Goal: Navigation & Orientation: Understand site structure

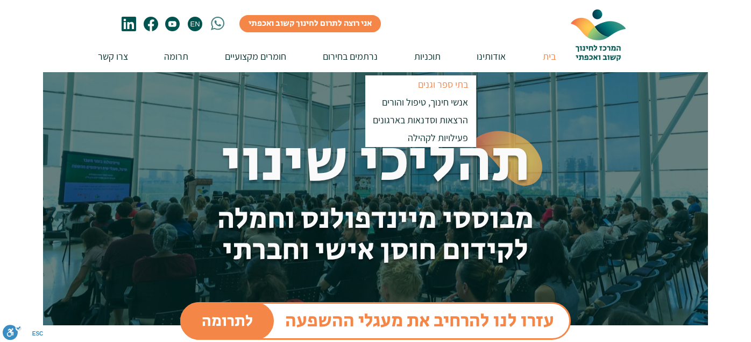
click at [433, 82] on p "בתי ספר וגנים" at bounding box center [443, 84] width 60 height 18
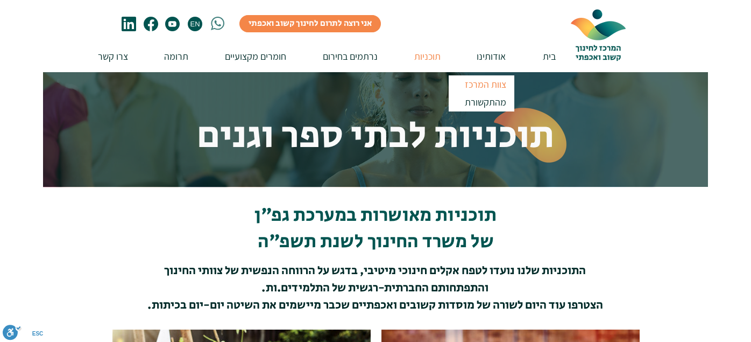
click at [483, 83] on p "צוות המרכז" at bounding box center [485, 84] width 51 height 18
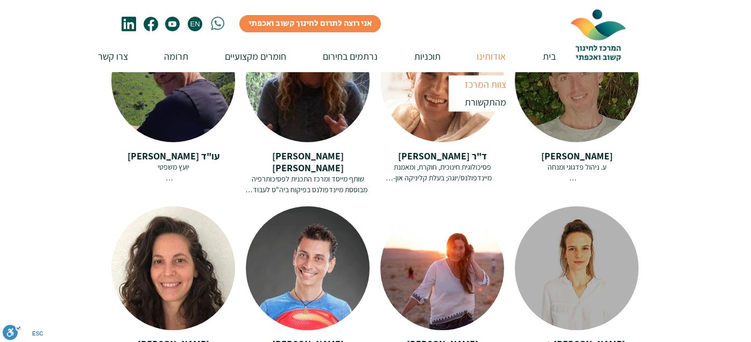
scroll to position [1506, 0]
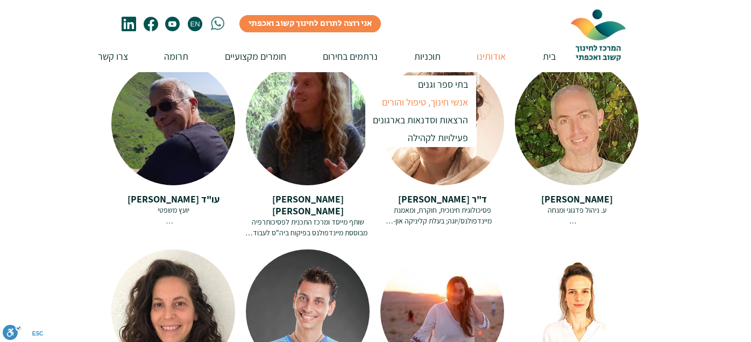
click at [428, 101] on p "אנשי חינוך, טיפול והורים" at bounding box center [425, 102] width 96 height 18
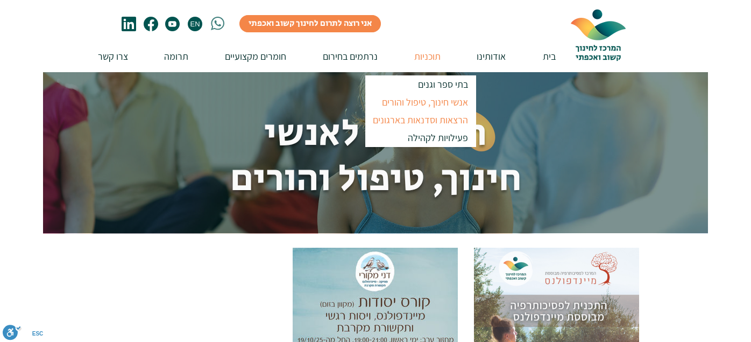
click at [428, 123] on p "הרצאות וסדנאות בארגונים" at bounding box center [420, 120] width 105 height 18
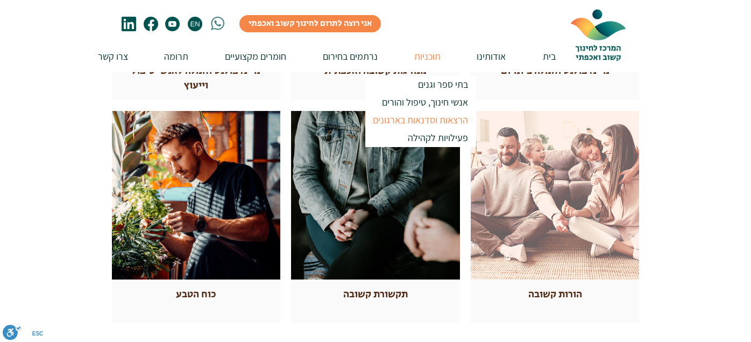
scroll to position [430, 0]
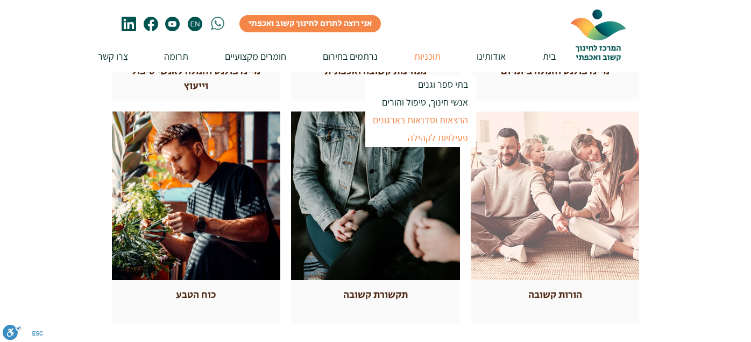
click at [427, 140] on p "פעילויות לקהילה" at bounding box center [438, 138] width 70 height 18
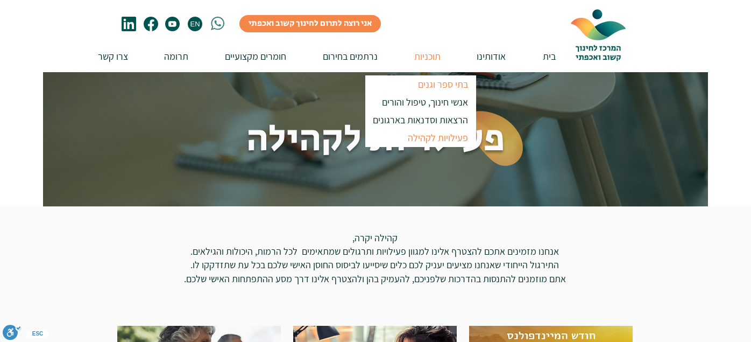
click at [436, 82] on p "בתי ספר וגנים" at bounding box center [443, 84] width 60 height 18
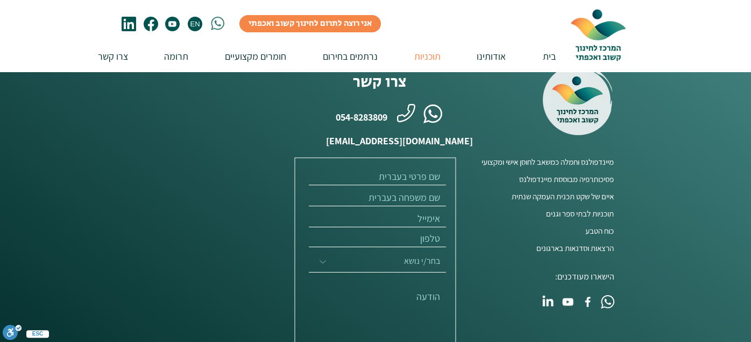
scroll to position [421, 0]
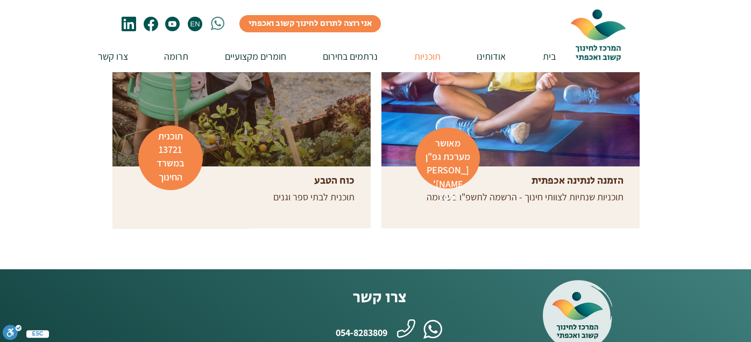
click at [322, 137] on div at bounding box center [241, 37] width 258 height 258
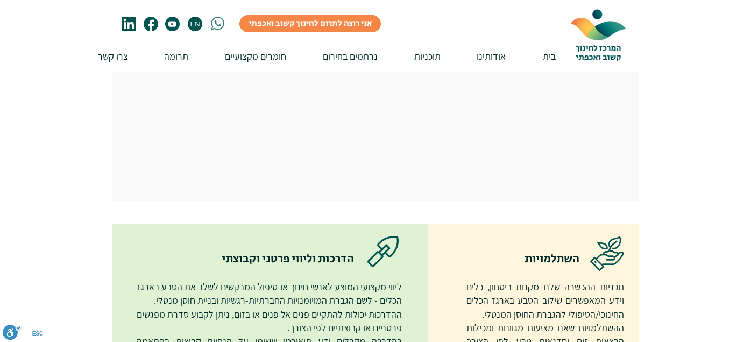
scroll to position [1183, 0]
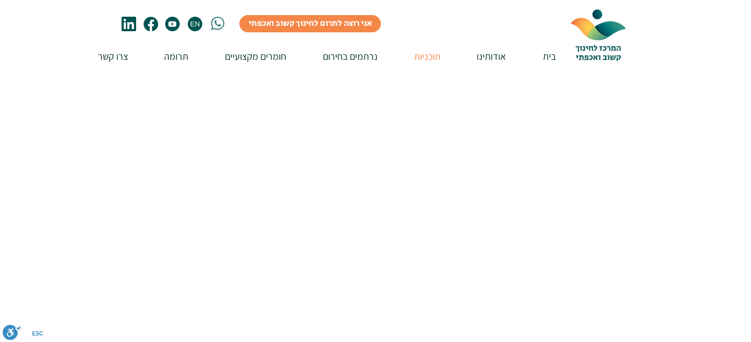
scroll to position [421, 0]
